Goal: Find specific fact: Find specific fact

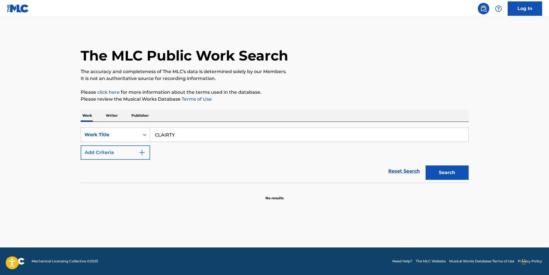
type input "CLAIRTY"
click at [96, 147] on button "Add Criteria" at bounding box center [115, 152] width 69 height 14
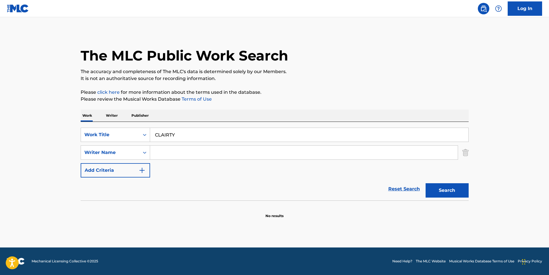
click at [189, 158] on input "Search Form" at bounding box center [303, 153] width 307 height 14
paste input "Niitome"
type input "Niitome"
click at [176, 133] on input "CLAIRTY" at bounding box center [309, 135] width 318 height 14
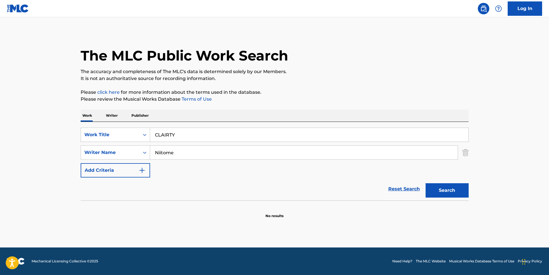
click at [176, 133] on input "CLAIRTY" at bounding box center [309, 135] width 318 height 14
type input "CLARITY"
click at [425, 183] on button "Search" at bounding box center [446, 190] width 43 height 14
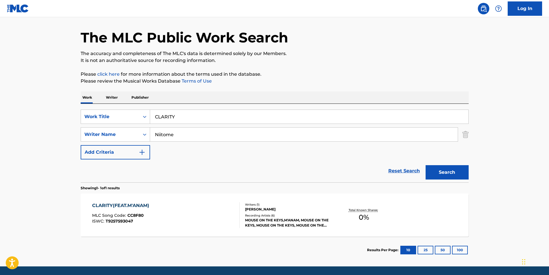
scroll to position [37, 0]
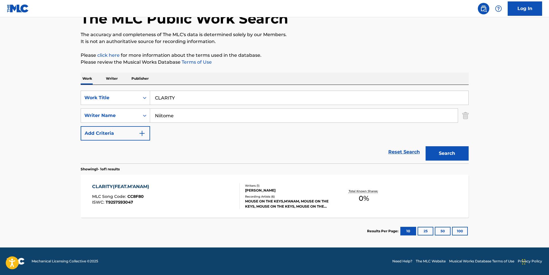
click at [148, 191] on div "CLARITY(FEAT.M'ANAM) MLC Song Code : CC8F80 ISWC : T9257593047" at bounding box center [122, 196] width 60 height 26
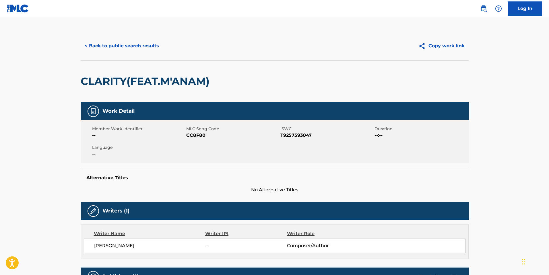
click at [296, 133] on span "T9257593047" at bounding box center [326, 135] width 93 height 7
copy span "T9257593047"
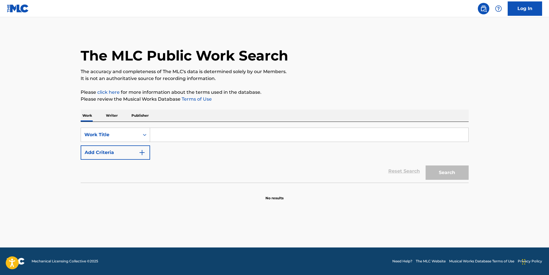
click at [178, 135] on input "Search Form" at bounding box center [309, 135] width 318 height 14
paste input "NICE 2 KNOW U 1.5.3"
click at [425, 165] on button "Search" at bounding box center [446, 172] width 43 height 14
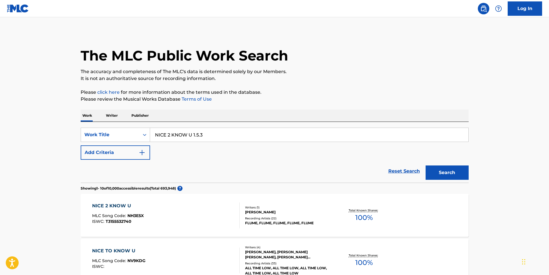
click at [202, 141] on input "NICE 2 KNOW U 1.5.3" at bounding box center [309, 135] width 318 height 14
paste input "ROMPIO EL MOLDE"
click at [425, 165] on button "Search" at bounding box center [446, 172] width 43 height 14
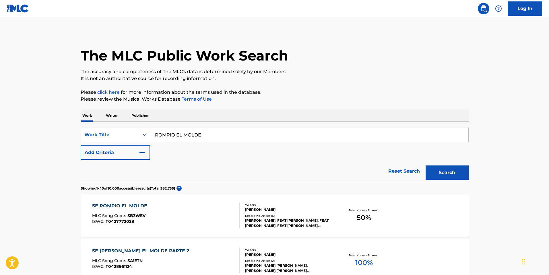
type input "ROMPIO EL MOLDE."
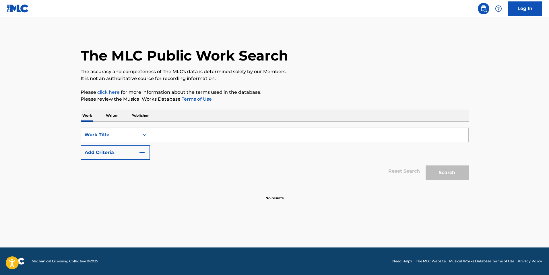
click at [170, 133] on input "Search Form" at bounding box center [309, 135] width 318 height 14
type input "BEST FRIEND"
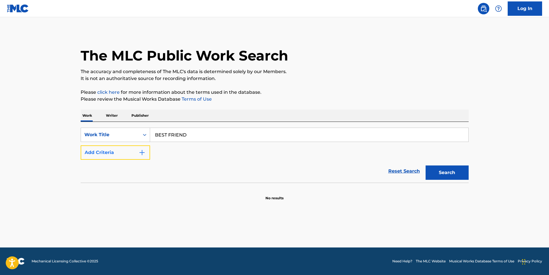
click at [141, 155] on img "Search Form" at bounding box center [142, 152] width 7 height 7
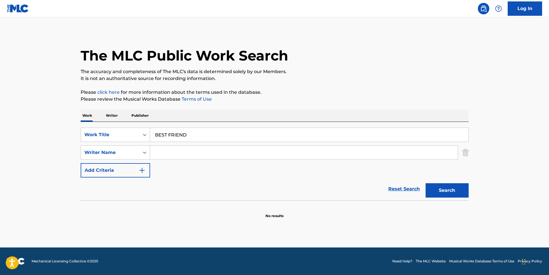
click at [193, 137] on input "BEST FRIEND" at bounding box center [309, 135] width 318 height 14
click at [175, 150] on input "Search Form" at bounding box center [303, 153] width 307 height 14
type input "GARRISON"
click at [425, 183] on button "Search" at bounding box center [446, 190] width 43 height 14
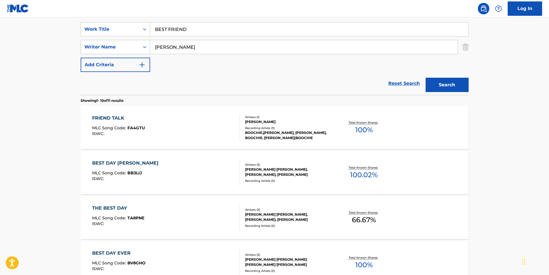
scroll to position [229, 0]
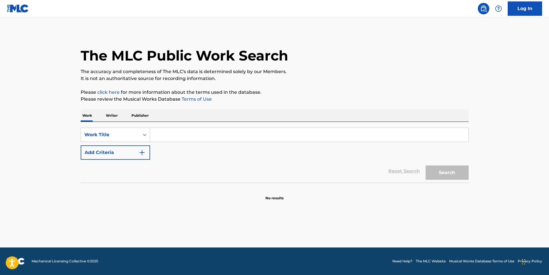
click at [172, 132] on input "Search Form" at bounding box center [309, 135] width 318 height 14
paste input "Bolero On The Battlefield"
type input "Bolero On The Battlefield"
click at [425, 165] on button "Search" at bounding box center [446, 172] width 43 height 14
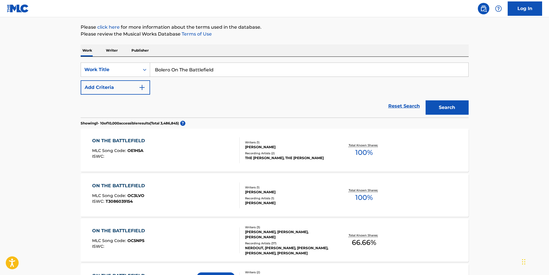
scroll to position [172, 0]
